Goal: Task Accomplishment & Management: Manage account settings

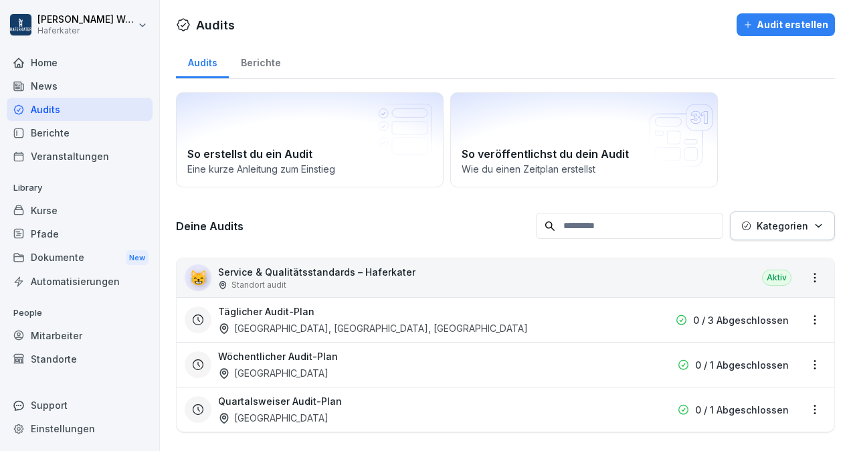
click at [320, 414] on div "[GEOGRAPHIC_DATA]" at bounding box center [273, 418] width 110 height 14
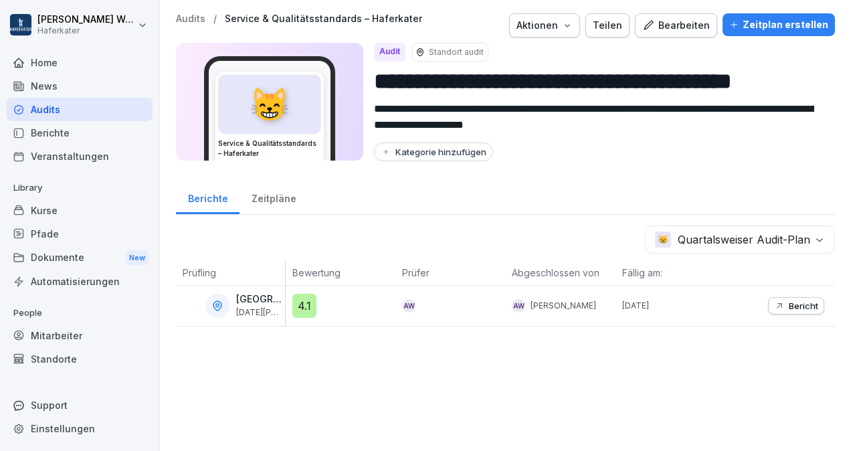
click at [46, 128] on div "Berichte" at bounding box center [80, 132] width 146 height 23
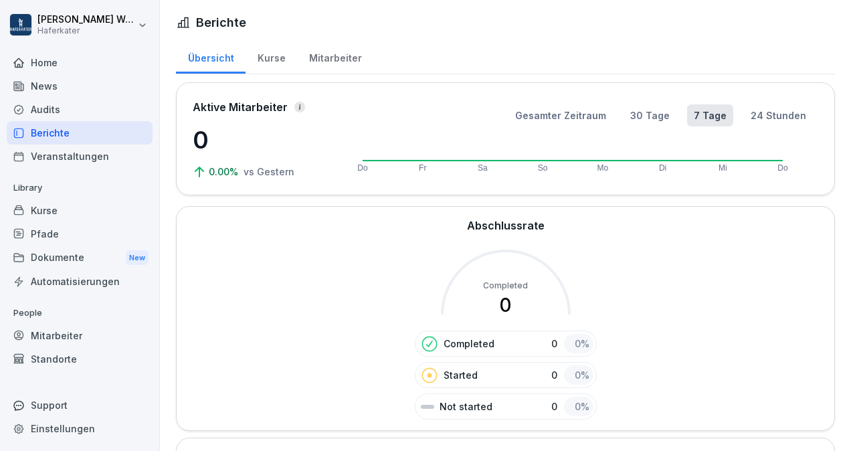
click at [55, 262] on div "Dokumente New" at bounding box center [80, 257] width 146 height 25
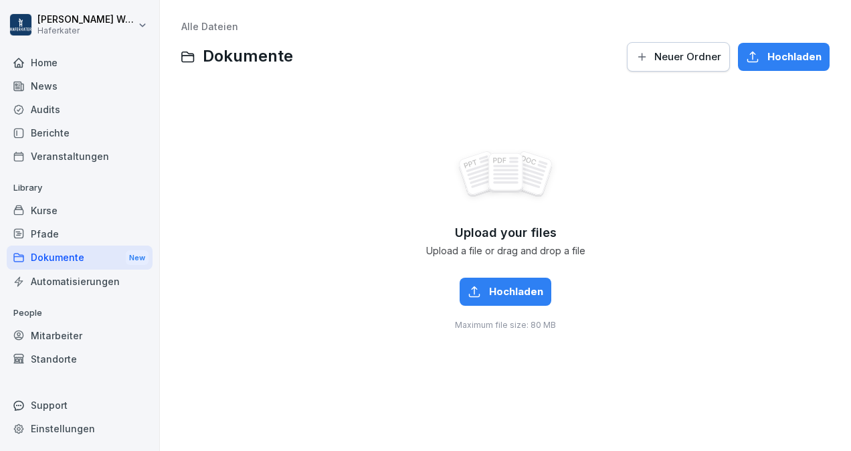
click at [46, 110] on div "Audits" at bounding box center [80, 109] width 146 height 23
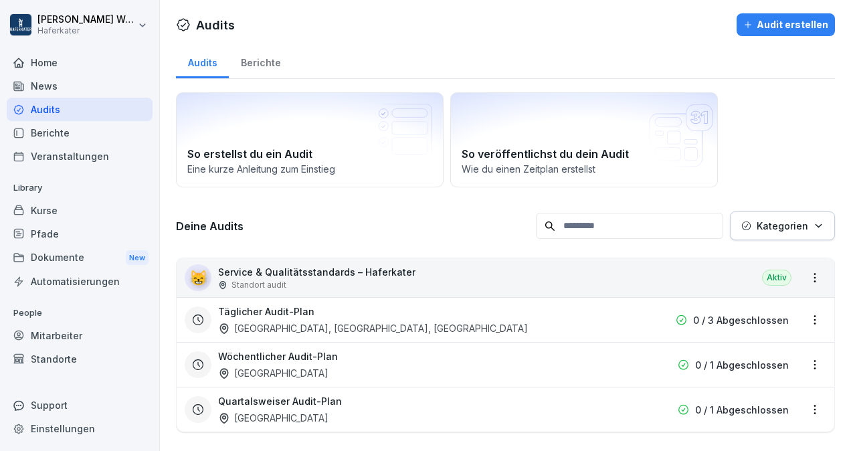
click at [680, 273] on div "😸 Service & Qualitätsstandards – Haferkater Standort audit Aktiv" at bounding box center [505, 277] width 657 height 39
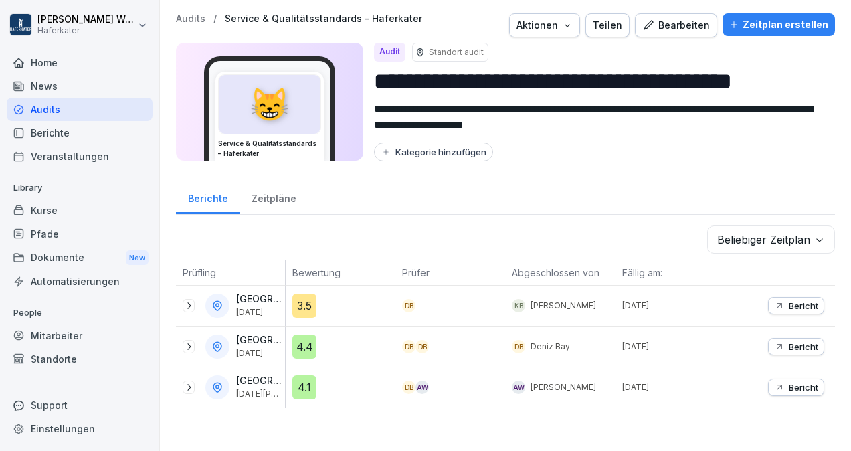
click at [90, 114] on div "Audits" at bounding box center [80, 109] width 146 height 23
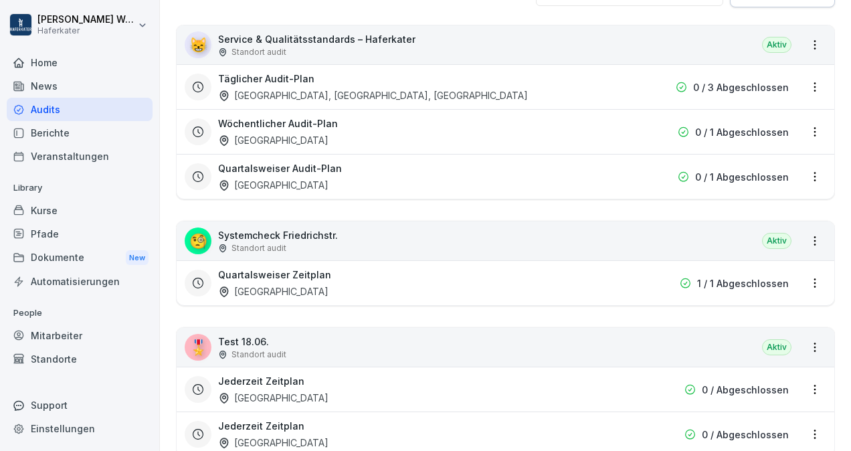
scroll to position [235, 0]
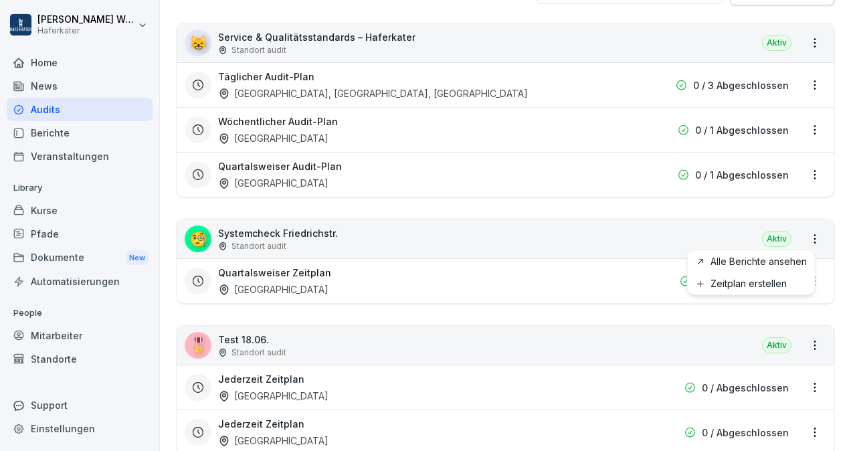
click at [804, 236] on html "[PERSON_NAME] Haferkater Home News Audits Berichte Veranstaltungen Library Kurs…" at bounding box center [425, 225] width 851 height 451
click at [365, 227] on html "[PERSON_NAME] Haferkater Home News Audits Berichte Veranstaltungen Library Kurs…" at bounding box center [425, 225] width 851 height 451
click at [364, 289] on div "Quartalsweiser Zeitplan [GEOGRAPHIC_DATA]" at bounding box center [419, 281] width 403 height 31
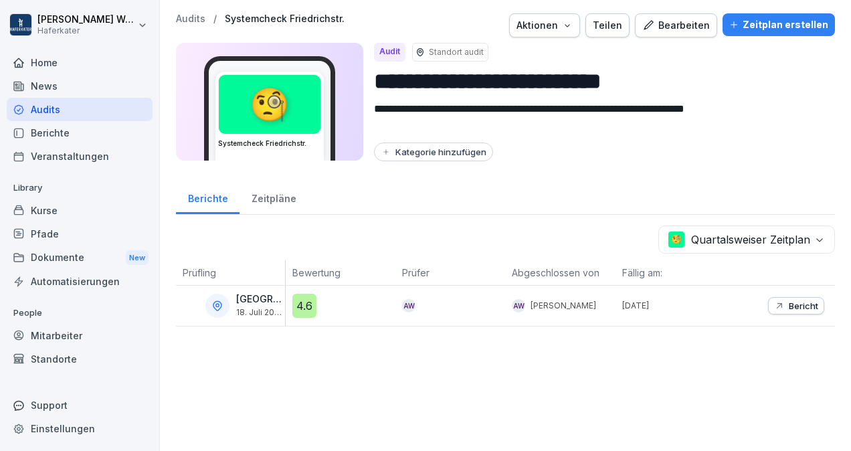
click at [570, 24] on icon "button" at bounding box center [567, 25] width 11 height 11
click at [520, 58] on p "Audit duplizieren" at bounding box center [496, 57] width 74 height 12
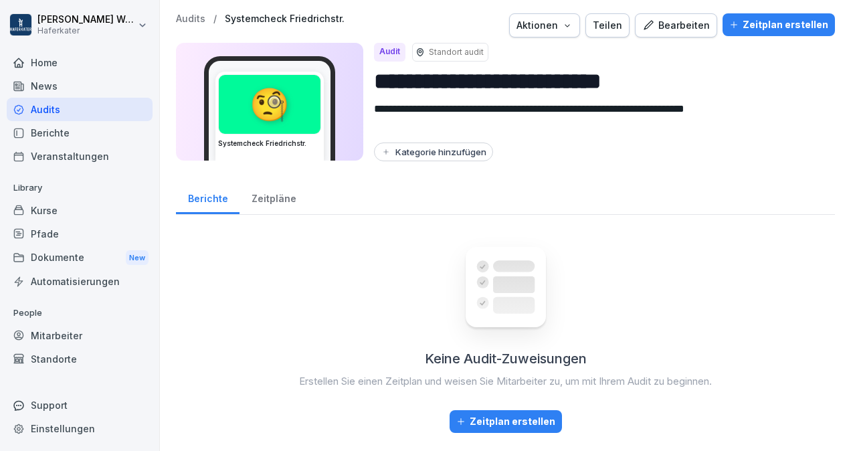
scroll to position [4, 0]
click at [570, 20] on icon "button" at bounding box center [567, 25] width 11 height 11
click at [482, 49] on p "Audit duplizieren" at bounding box center [496, 52] width 74 height 12
click at [571, 20] on icon "button" at bounding box center [567, 25] width 11 height 11
click at [502, 54] on p "Audit duplizieren" at bounding box center [496, 52] width 74 height 12
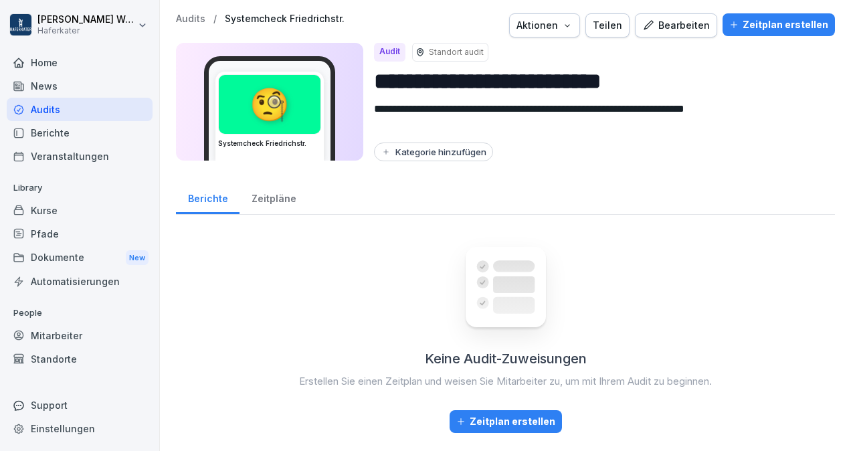
click at [65, 110] on div "Audits" at bounding box center [80, 109] width 146 height 23
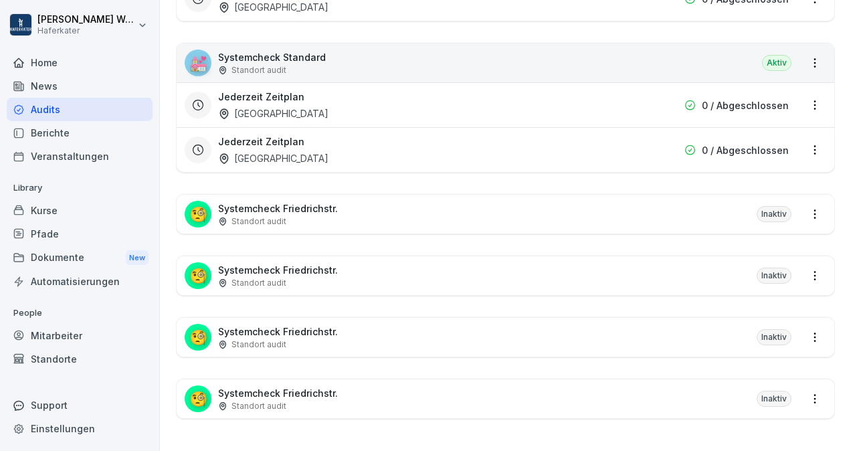
scroll to position [672, 0]
click at [807, 205] on html "[PERSON_NAME] Haferkater Home News Audits Berichte Veranstaltungen Library Kurs…" at bounding box center [425, 225] width 851 height 451
click at [425, 215] on html "[PERSON_NAME] Haferkater Home News Audits Berichte Veranstaltungen Library Kurs…" at bounding box center [425, 225] width 851 height 451
click at [341, 195] on div "🧐 Systemcheck Friedrichstr. Standort audit Inaktiv" at bounding box center [505, 214] width 657 height 39
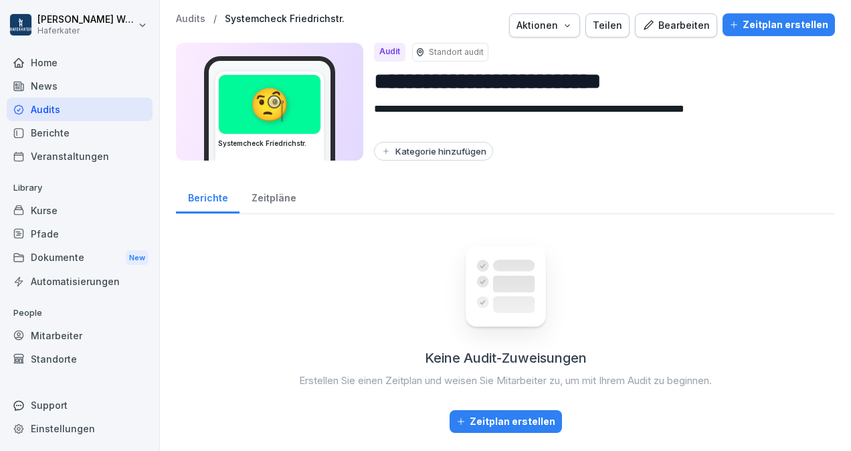
scroll to position [4, 0]
click at [666, 21] on div "Bearbeiten" at bounding box center [676, 25] width 68 height 15
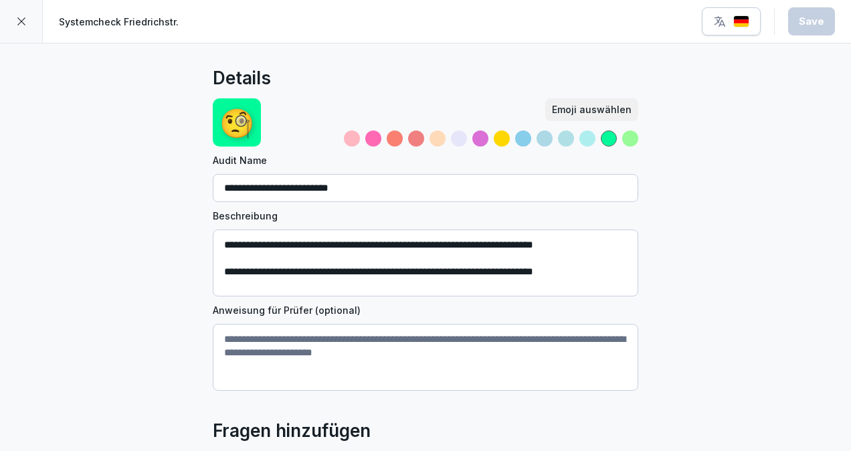
click at [360, 192] on input "**********" at bounding box center [425, 188] width 425 height 28
type input "**********"
click at [827, 19] on button "Save" at bounding box center [811, 21] width 47 height 28
click at [22, 25] on icon at bounding box center [21, 21] width 11 height 11
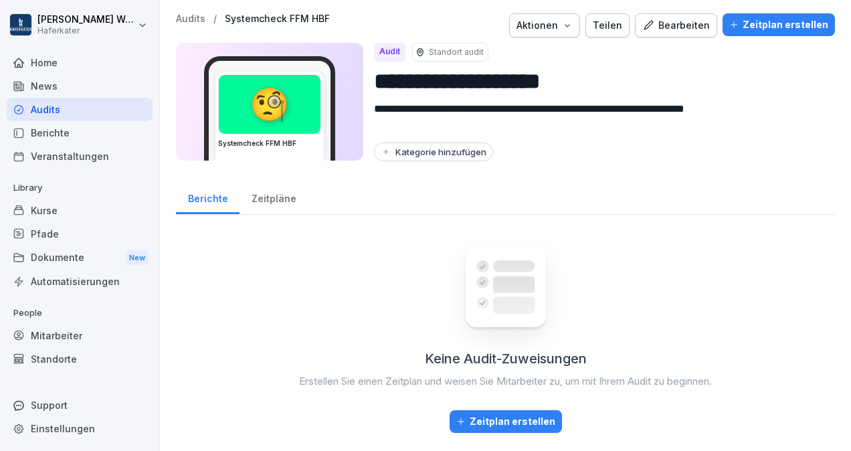
click at [492, 423] on div "Zeitplan erstellen" at bounding box center [505, 421] width 99 height 15
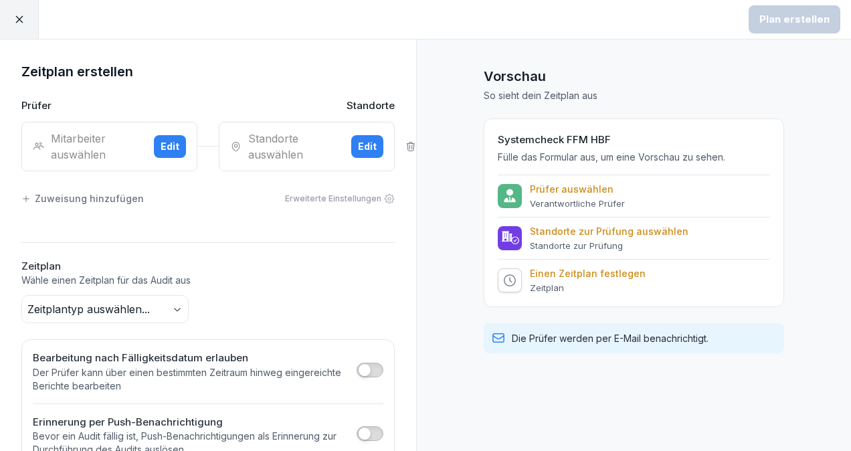
click at [154, 146] on button "Edit" at bounding box center [170, 146] width 32 height 23
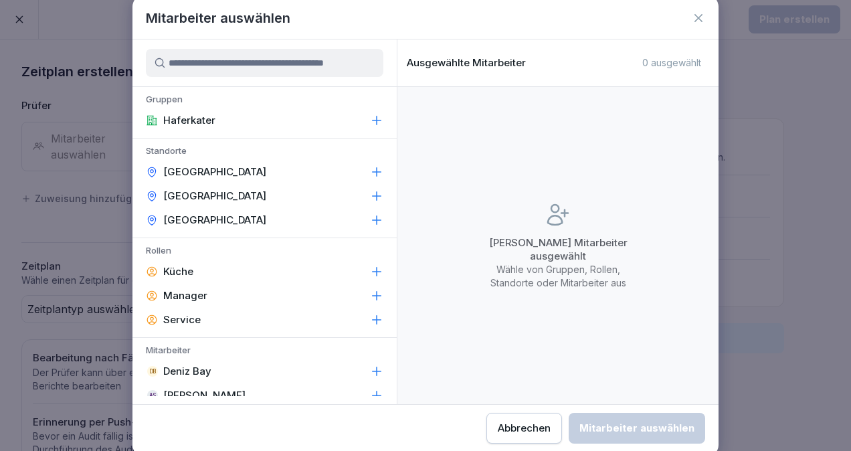
scroll to position [40, 0]
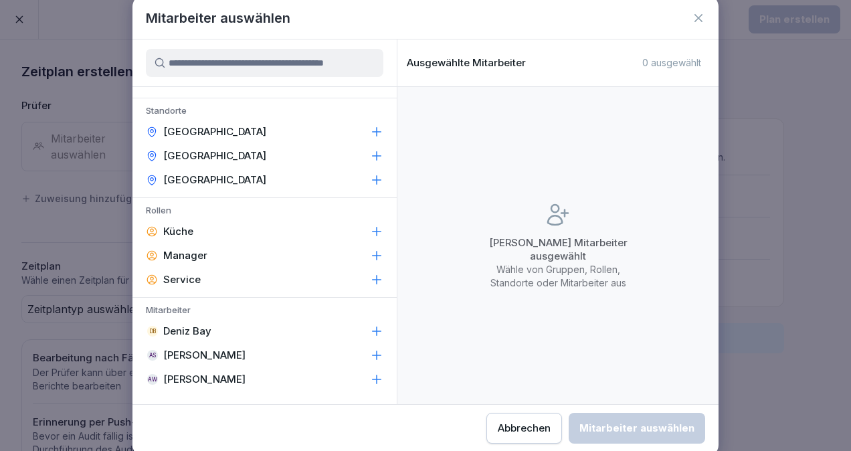
click at [199, 374] on p "[PERSON_NAME]" at bounding box center [204, 379] width 82 height 13
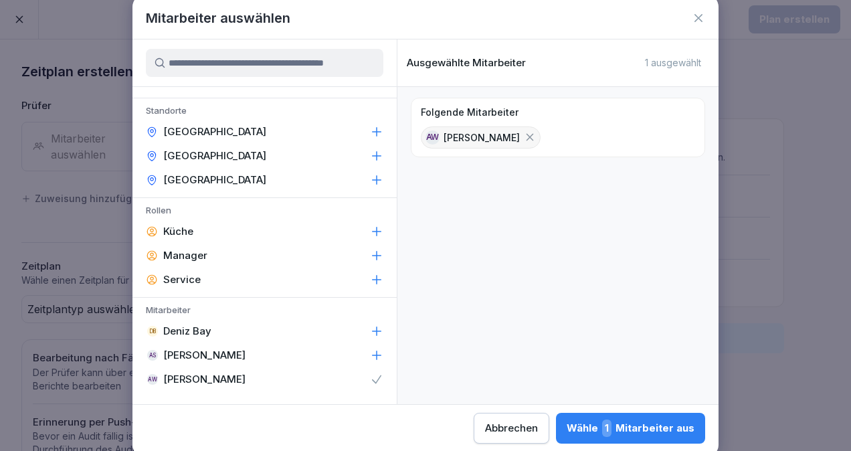
click at [665, 433] on div "Wähle 1 Mitarbeiter aus" at bounding box center [630, 427] width 128 height 17
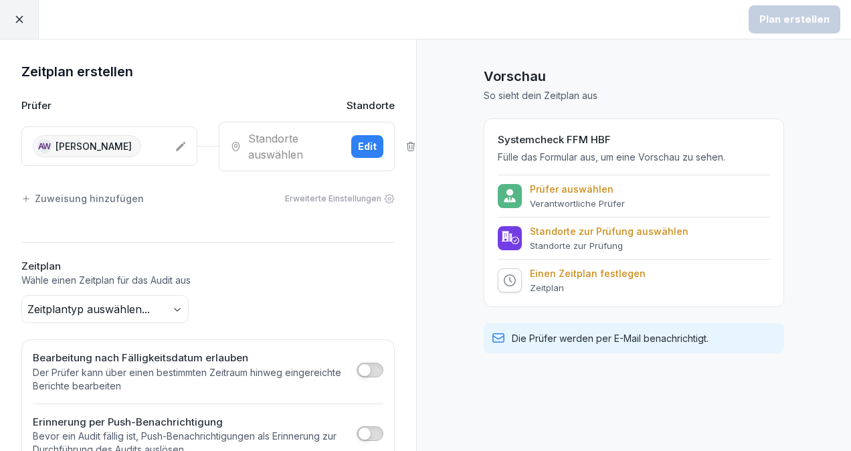
click at [358, 144] on div "Edit" at bounding box center [367, 146] width 19 height 15
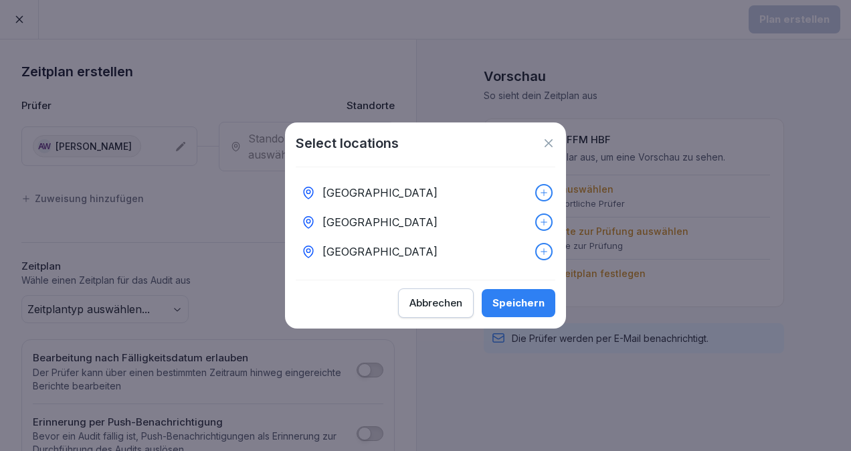
click at [542, 261] on div "[GEOGRAPHIC_DATA]" at bounding box center [426, 223] width 260 height 112
click at [539, 255] on div "[GEOGRAPHIC_DATA]" at bounding box center [426, 251] width 260 height 29
click at [536, 219] on div at bounding box center [543, 222] width 15 height 15
click at [540, 190] on icon at bounding box center [543, 192] width 7 height 7
click at [442, 310] on div "Abbrechen" at bounding box center [435, 303] width 53 height 15
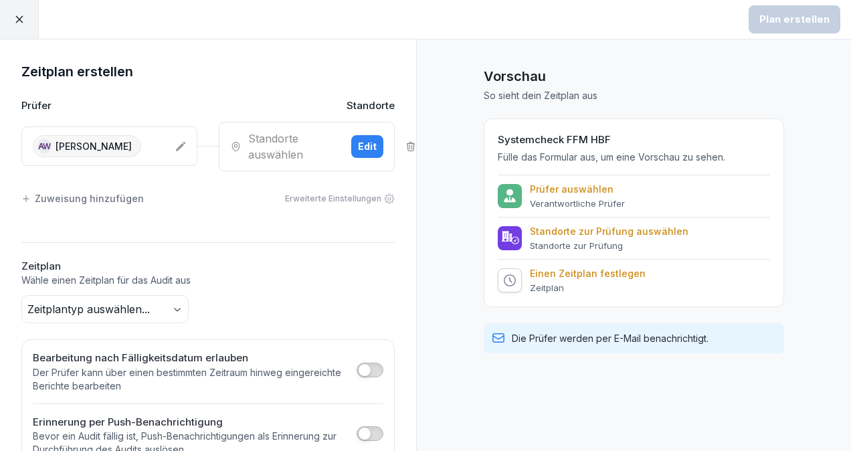
click at [171, 302] on button "Zeitplantyp auswählen..." at bounding box center [104, 309] width 167 height 28
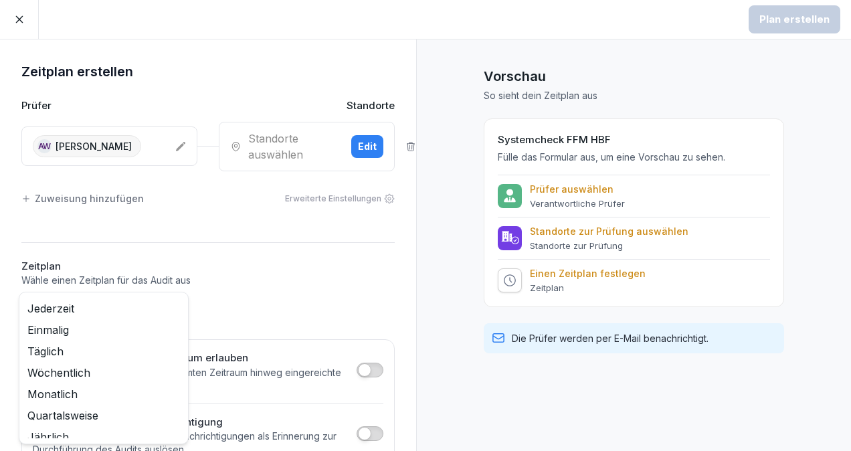
scroll to position [0, 0]
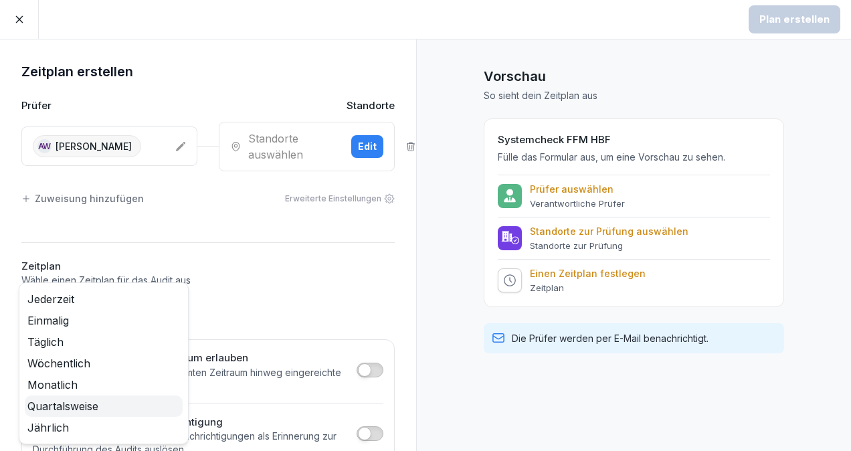
click at [60, 401] on span "Quartalsweise" at bounding box center [62, 406] width 71 height 16
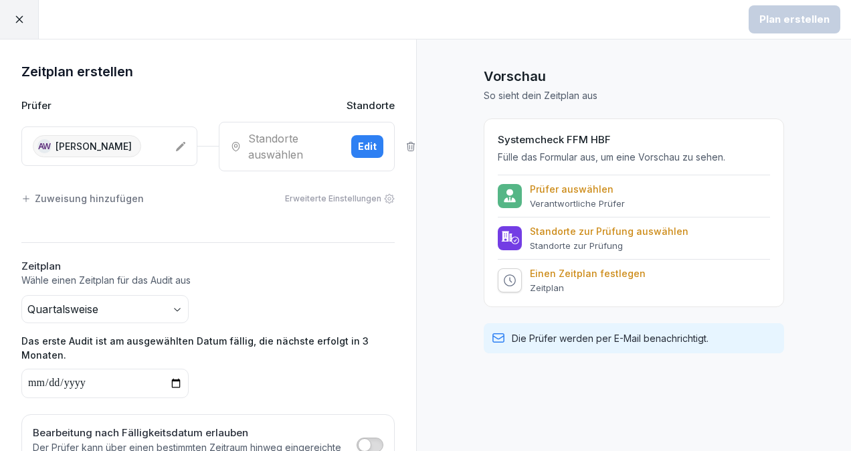
click at [171, 305] on button "Quartalsweise" at bounding box center [104, 309] width 167 height 28
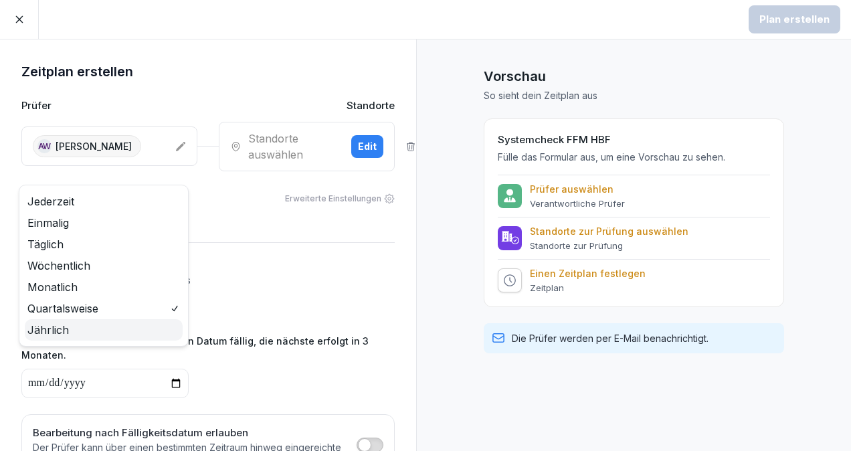
click at [60, 335] on span "Jährlich" at bounding box center [47, 330] width 41 height 16
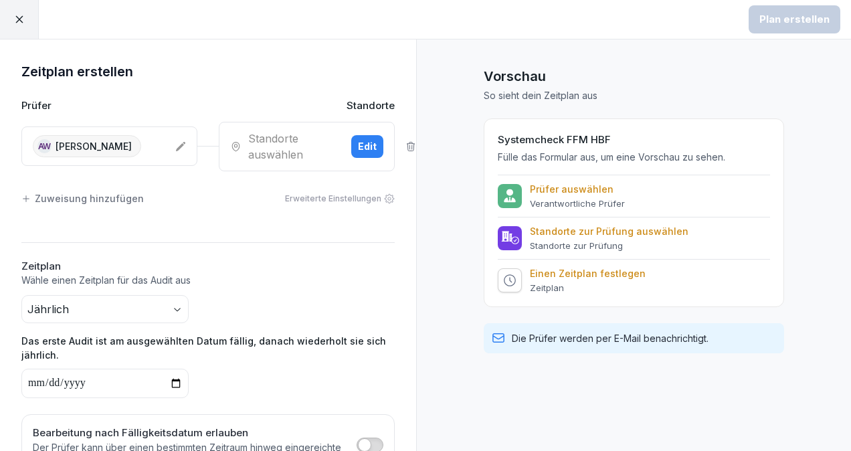
click at [177, 377] on input "date" at bounding box center [104, 383] width 167 height 29
click at [173, 377] on input "**********" at bounding box center [104, 383] width 167 height 29
type input "**********"
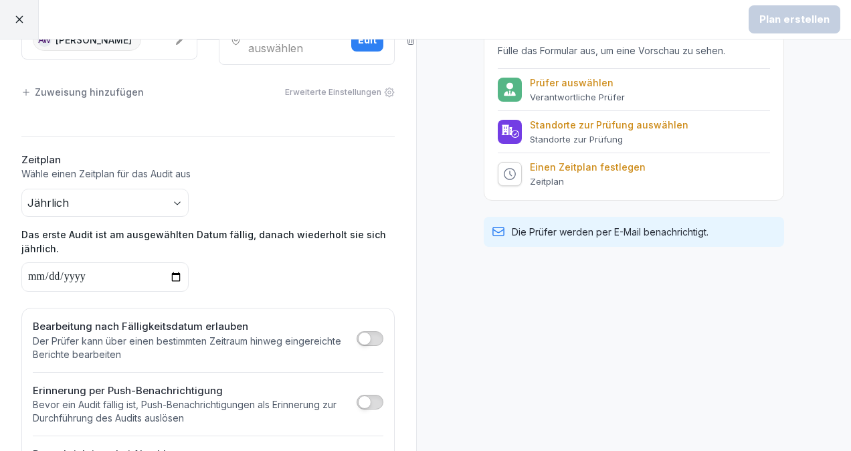
scroll to position [174, 0]
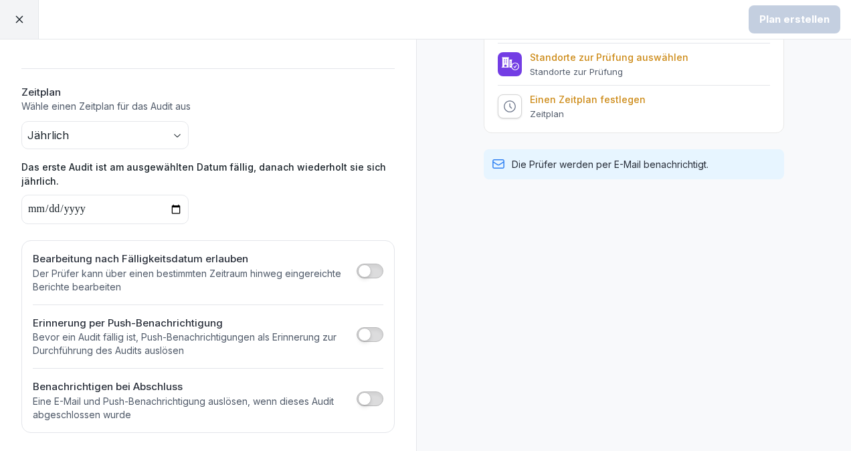
click at [360, 264] on button "button" at bounding box center [369, 271] width 27 height 15
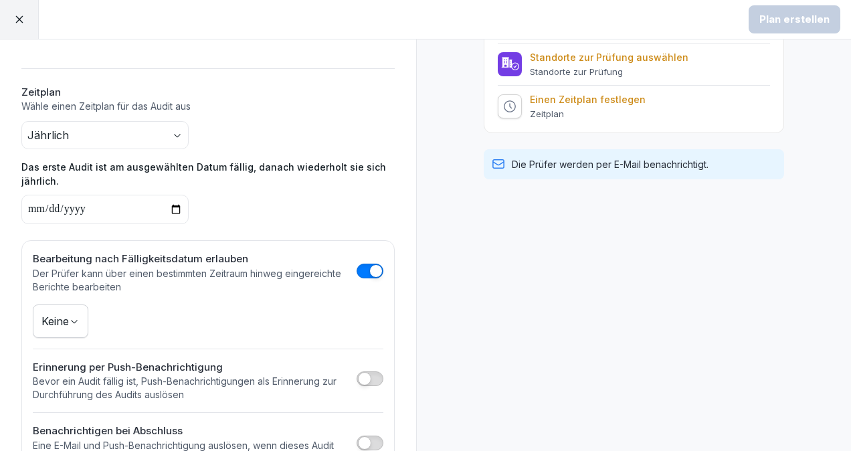
click at [361, 371] on button "button" at bounding box center [369, 378] width 27 height 15
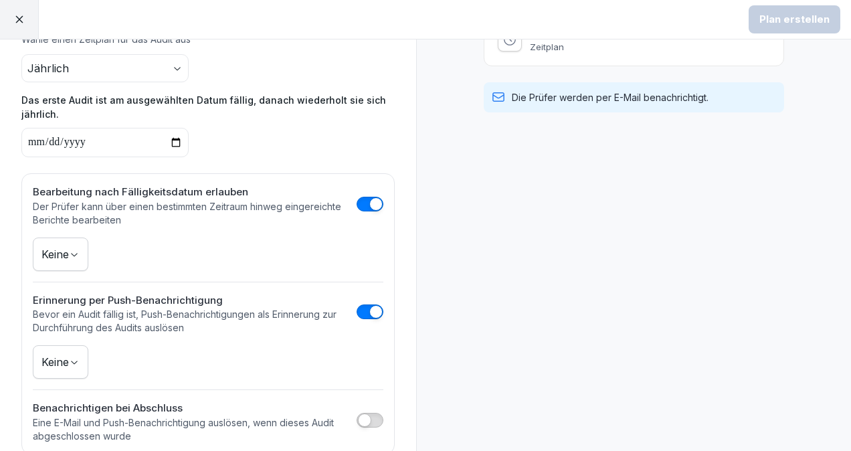
scroll to position [262, 0]
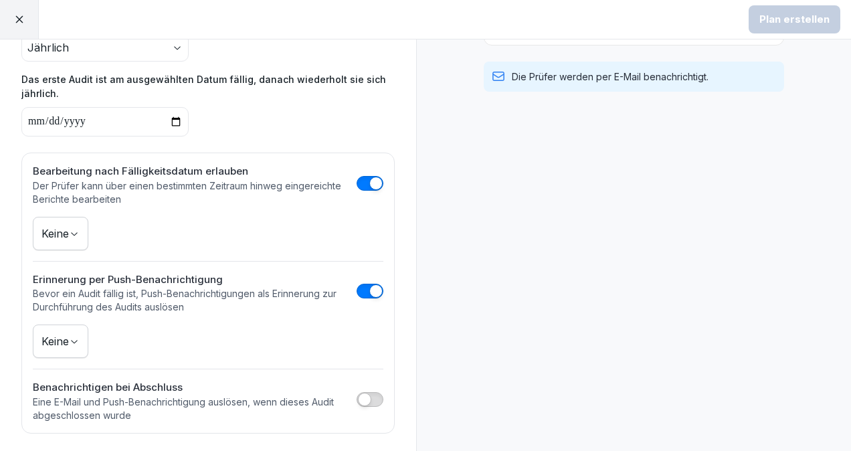
click at [78, 228] on icon "button" at bounding box center [74, 233] width 11 height 11
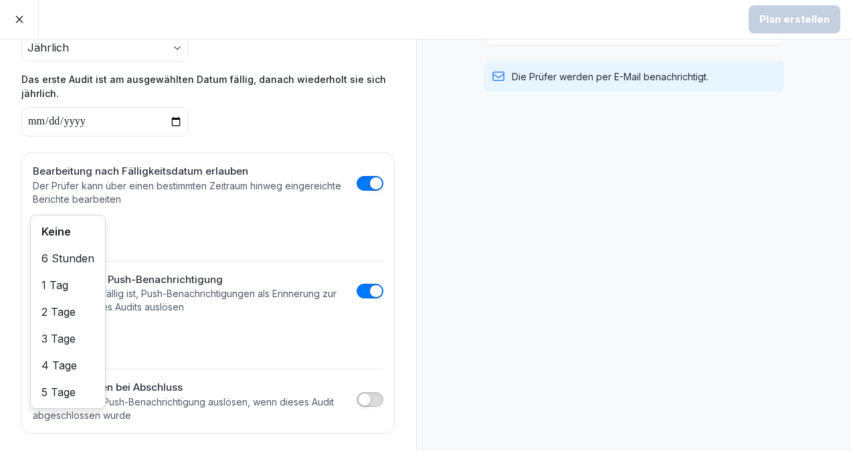
click at [345, 177] on div "Bearbeitung nach Fälligkeitsdatum erlauben Der Prüfer kann über einen bestimmte…" at bounding box center [208, 185] width 350 height 42
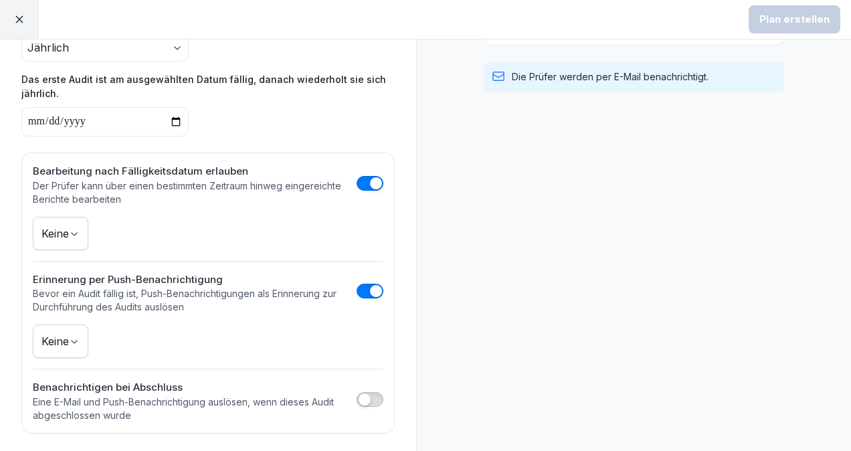
click at [356, 177] on button "button" at bounding box center [369, 183] width 27 height 15
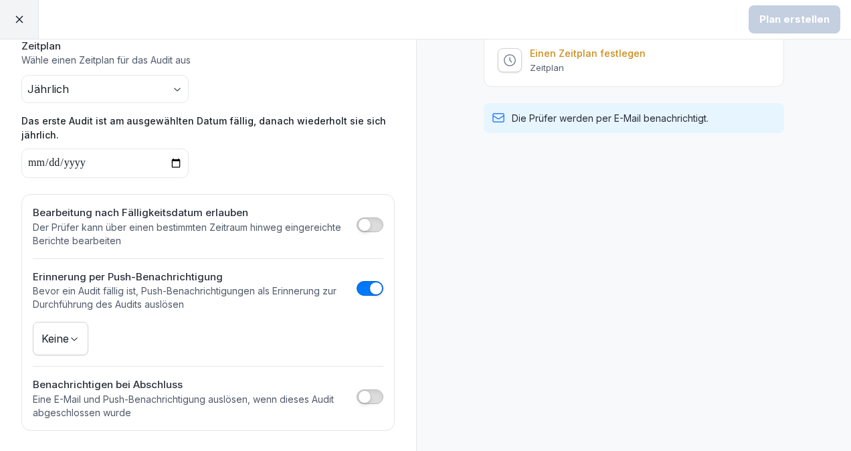
scroll to position [218, 0]
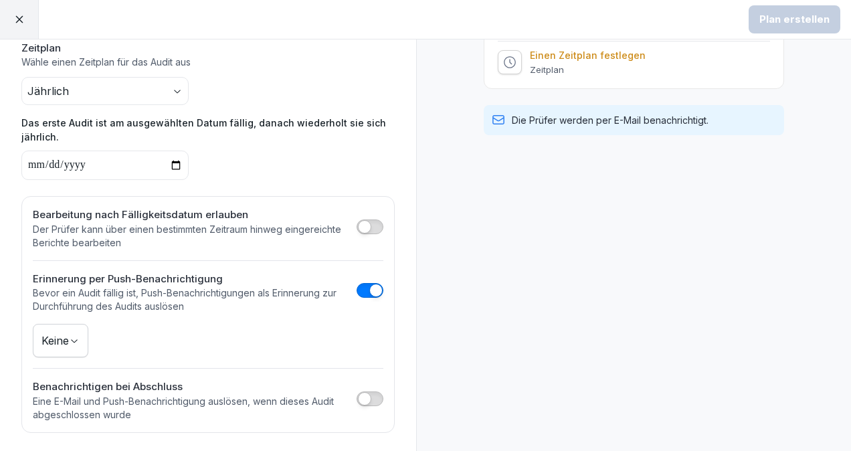
click at [356, 286] on button "button" at bounding box center [369, 290] width 27 height 15
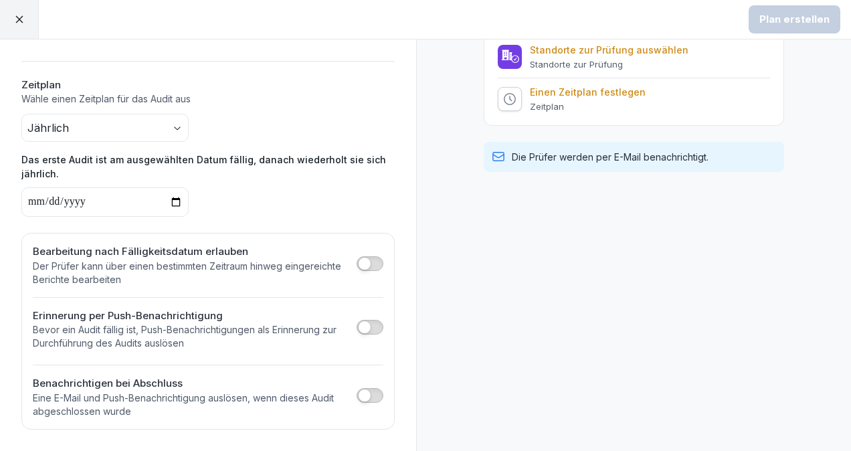
scroll to position [174, 0]
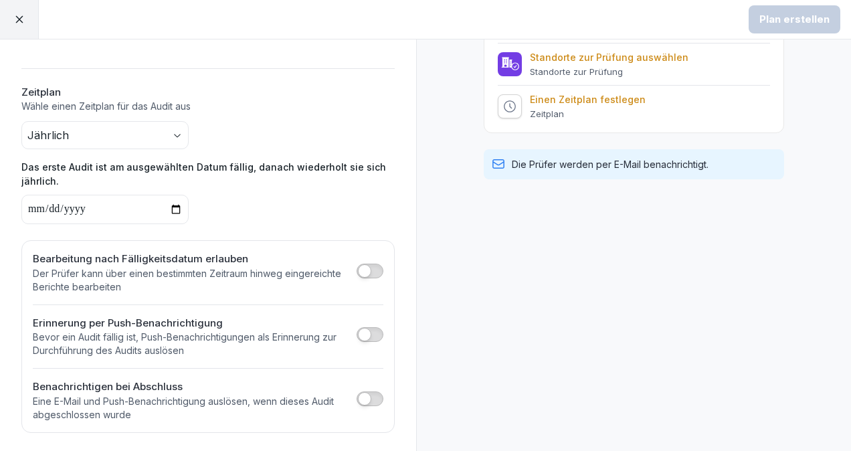
click at [360, 400] on button "button" at bounding box center [369, 398] width 27 height 15
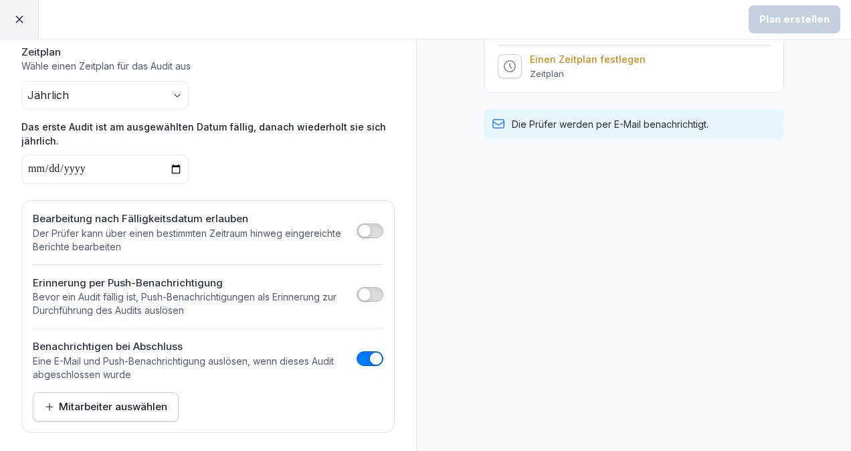
click at [88, 407] on div "Mitarbeiter auswählen" at bounding box center [105, 406] width 123 height 15
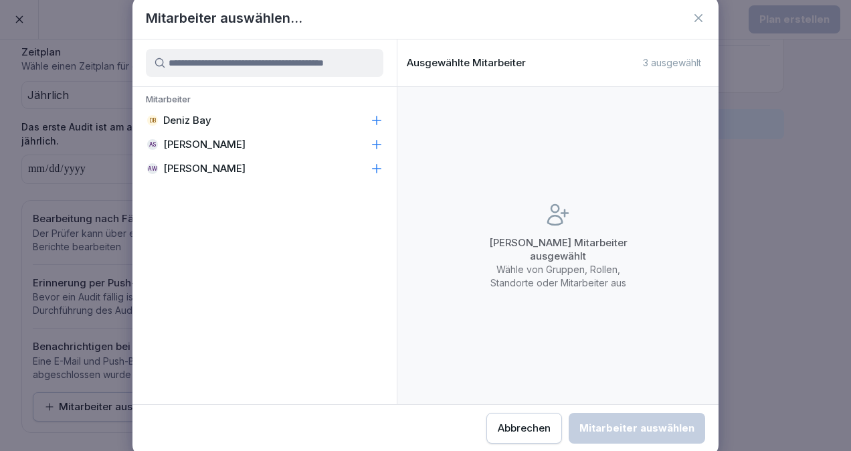
click at [215, 142] on p "[PERSON_NAME]" at bounding box center [204, 144] width 82 height 13
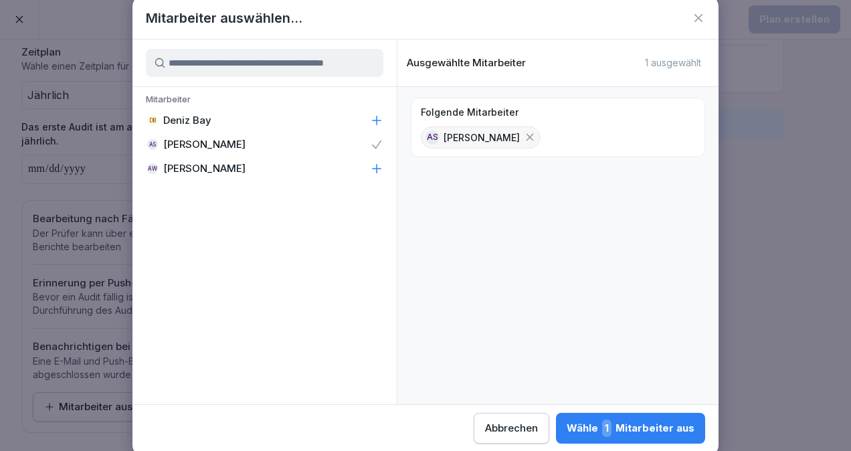
click at [209, 166] on p "[PERSON_NAME]" at bounding box center [204, 168] width 82 height 13
click at [651, 433] on div "Wähle 2 Mitarbeiter aus" at bounding box center [629, 427] width 130 height 17
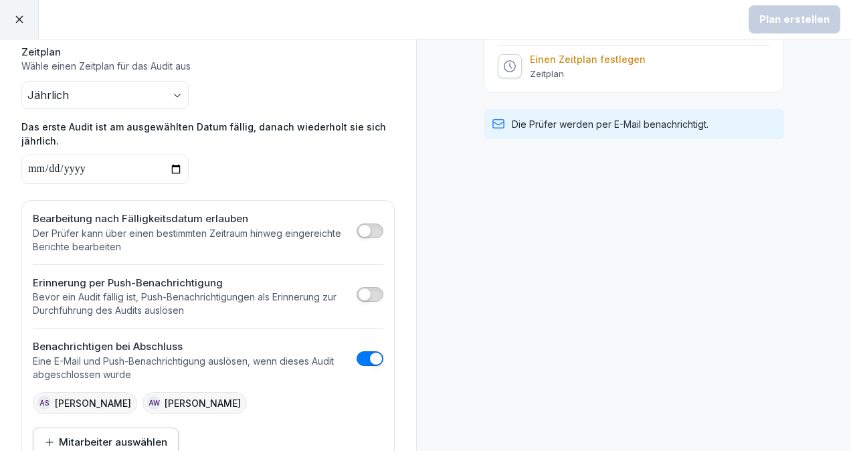
click at [364, 289] on button "button" at bounding box center [369, 294] width 27 height 15
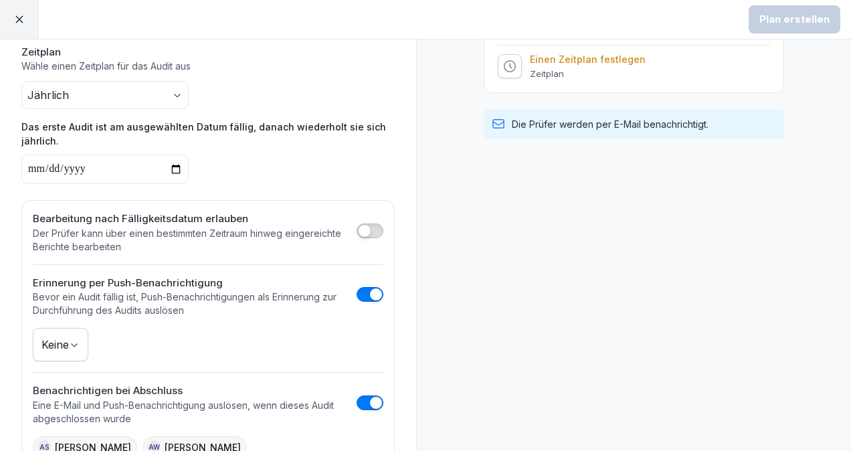
click at [64, 342] on button "Keine" at bounding box center [61, 344] width 56 height 33
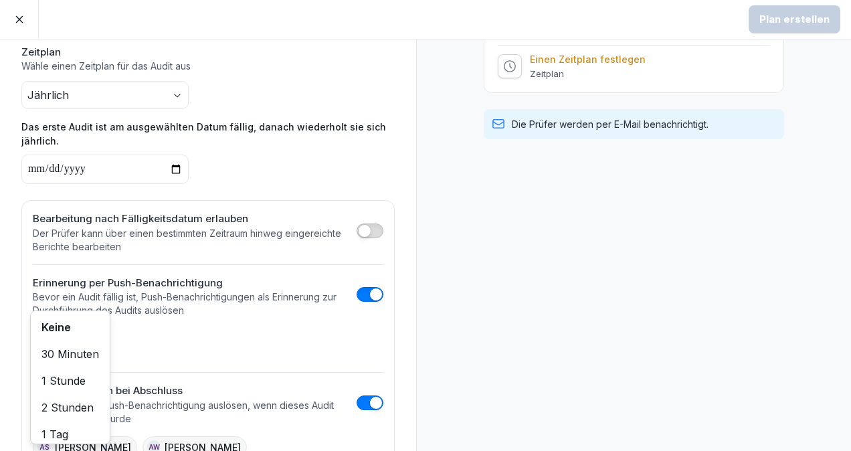
click at [80, 349] on span "30 Minuten" at bounding box center [70, 353] width 58 height 13
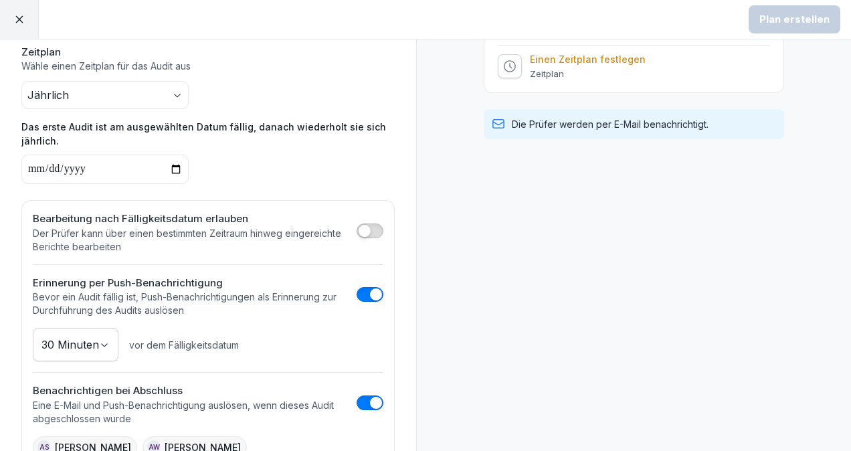
click at [360, 224] on button "button" at bounding box center [369, 230] width 27 height 15
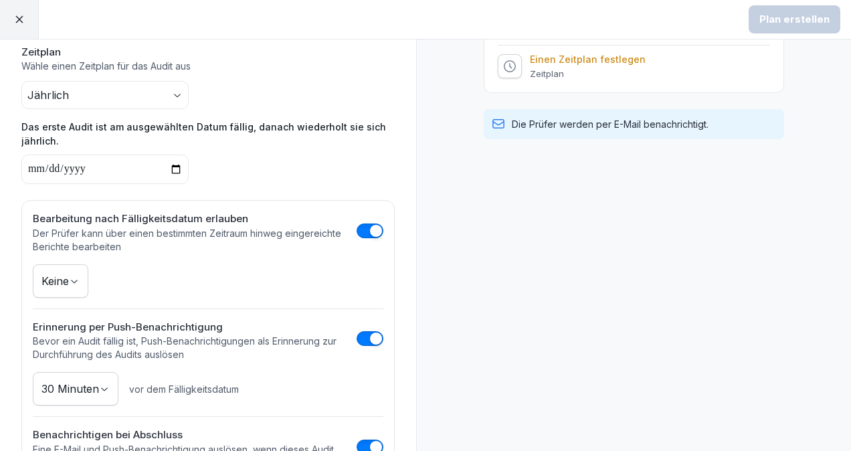
click at [65, 277] on button "Keine" at bounding box center [61, 280] width 56 height 33
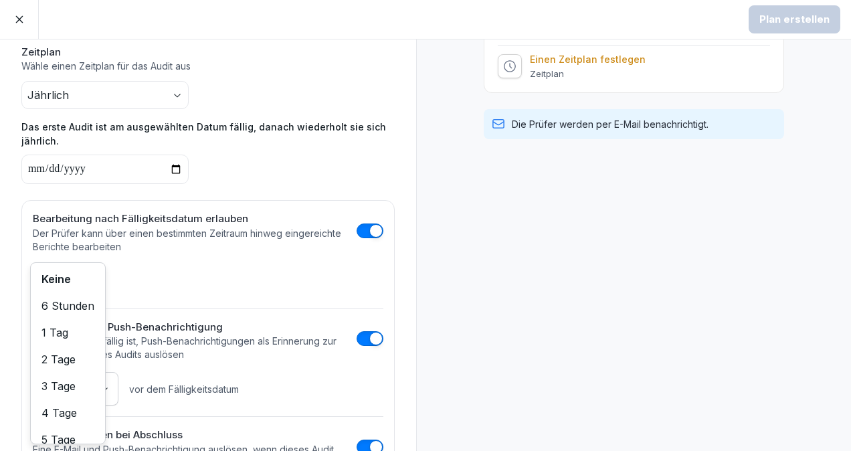
click at [70, 277] on div "Keine" at bounding box center [67, 279] width 69 height 27
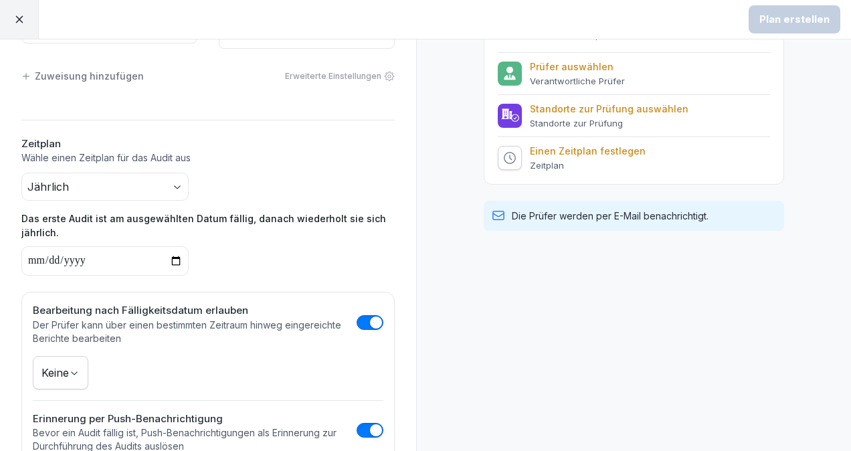
scroll to position [0, 0]
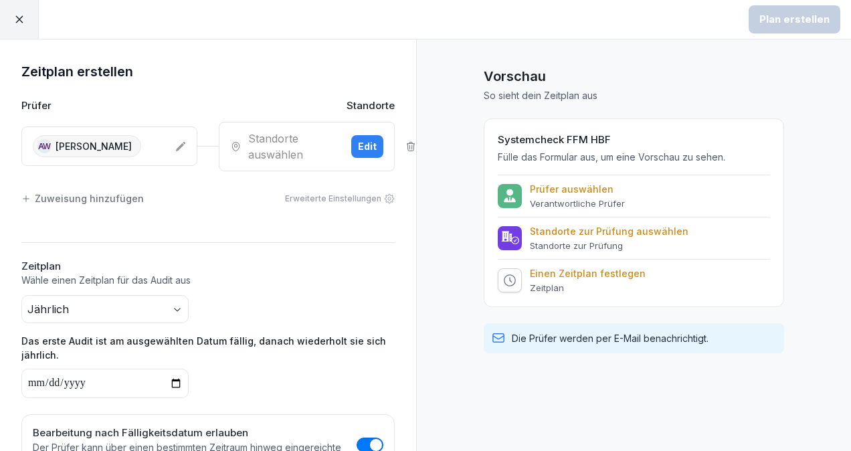
click at [358, 147] on div "Edit" at bounding box center [367, 146] width 19 height 15
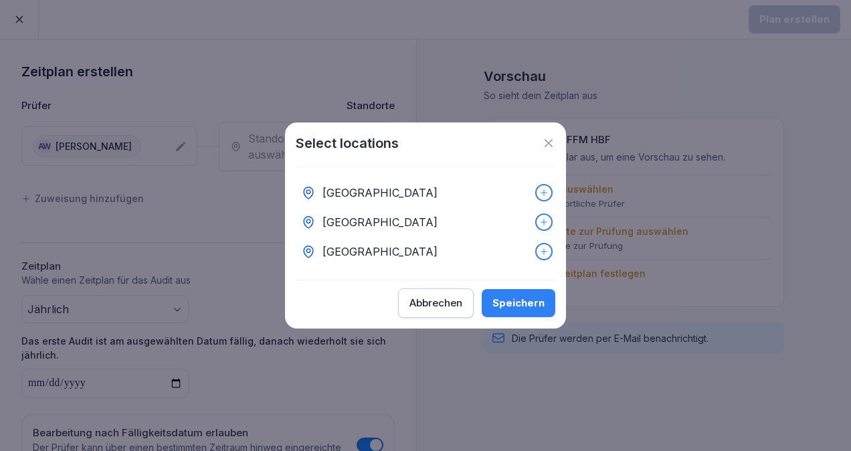
click at [37, 199] on div at bounding box center [425, 225] width 851 height 451
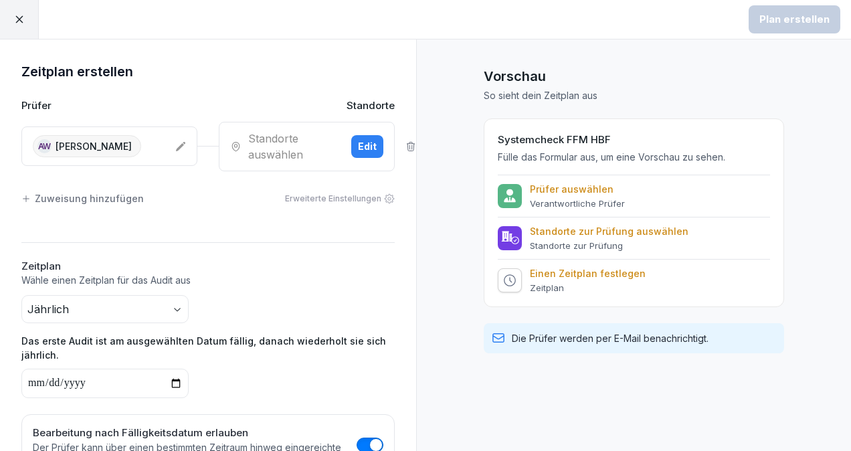
click at [44, 197] on div "Zuweisung hinzufügen" at bounding box center [82, 198] width 122 height 14
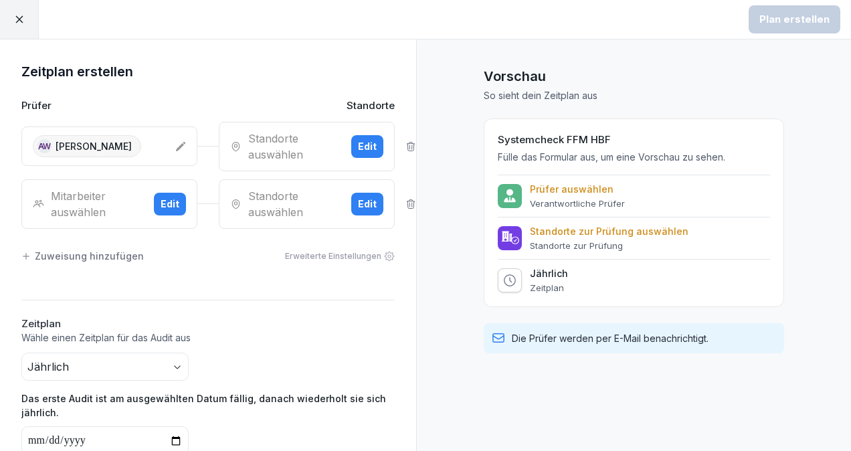
click at [566, 246] on p "Standorte zur Prüfung" at bounding box center [609, 245] width 159 height 11
click at [629, 238] on div "Standorte zur Prüfung auswählen Standorte zur Prüfung" at bounding box center [609, 237] width 159 height 25
click at [641, 225] on p "Standorte zur Prüfung auswählen" at bounding box center [609, 231] width 159 height 12
click at [595, 195] on div "Prüfer auswählen Verantwortliche Prüfer" at bounding box center [577, 195] width 95 height 25
click at [358, 147] on div "Edit" at bounding box center [367, 146] width 19 height 15
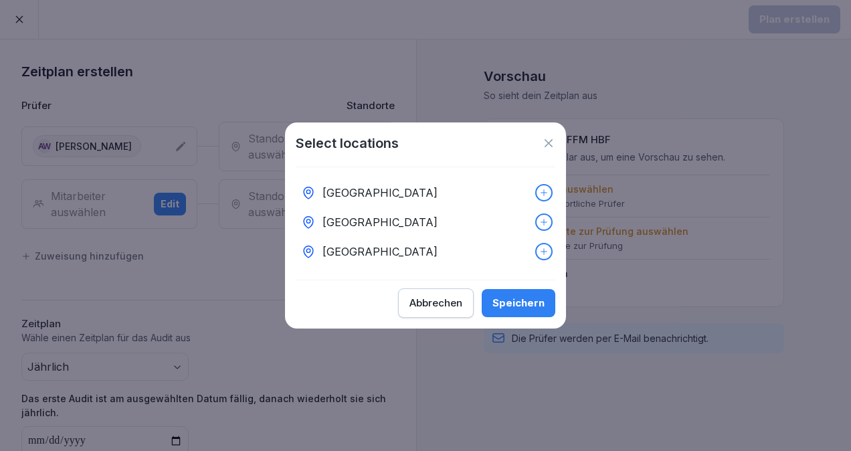
click at [419, 246] on p "[GEOGRAPHIC_DATA]" at bounding box center [379, 251] width 115 height 16
click at [520, 310] on div "Speichern" at bounding box center [518, 303] width 52 height 15
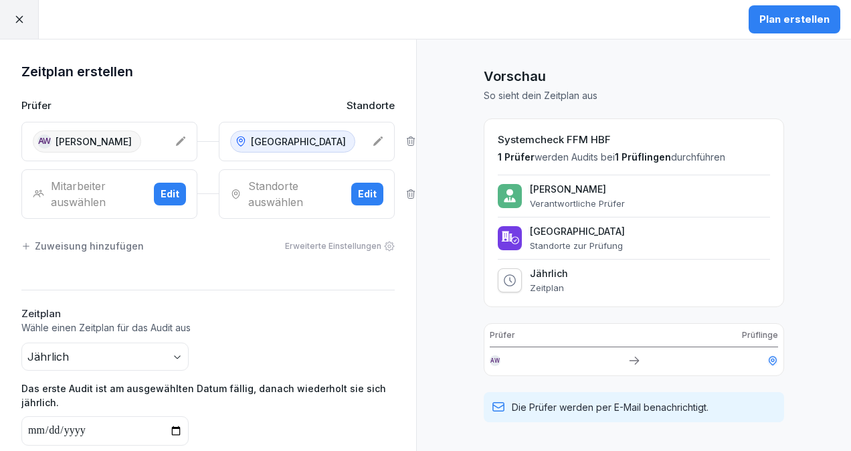
click at [797, 19] on div "Plan erstellen" at bounding box center [794, 19] width 70 height 15
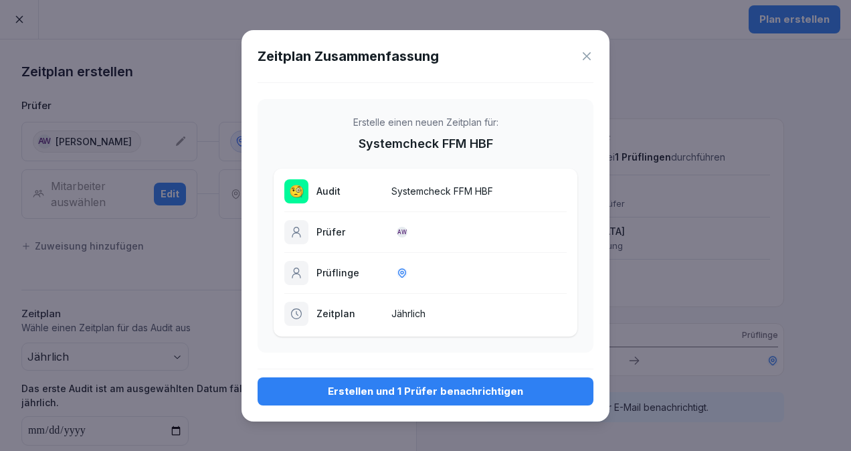
click at [476, 186] on p "Systemcheck FFM HBF" at bounding box center [478, 191] width 175 height 14
click at [388, 395] on div "Erstellen und 1 Prüfer benachrichtigen" at bounding box center [425, 391] width 314 height 15
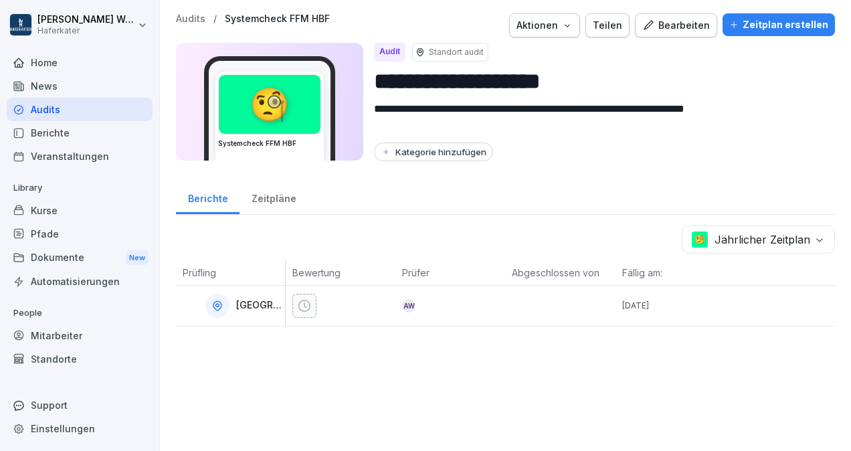
click at [467, 64] on input "**********" at bounding box center [599, 81] width 450 height 34
click at [669, 32] on div "Bearbeiten" at bounding box center [676, 25] width 68 height 15
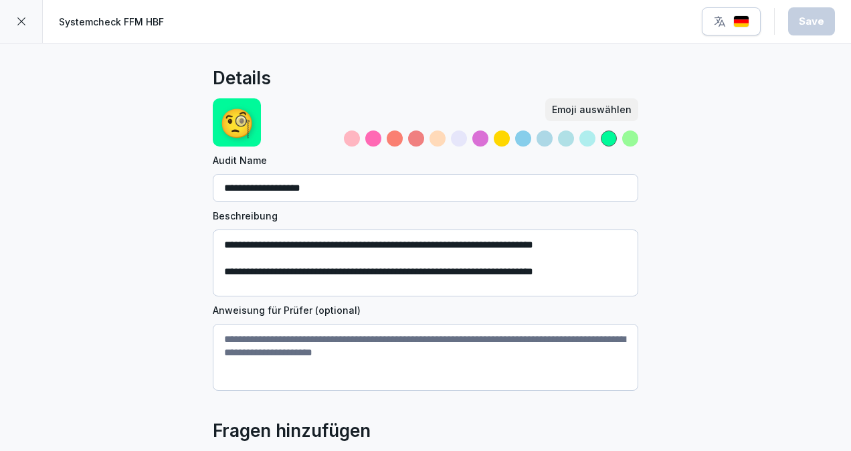
click at [13, 17] on div at bounding box center [21, 21] width 43 height 43
